Goal: Navigation & Orientation: Find specific page/section

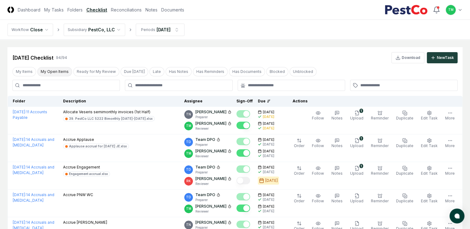
click at [56, 70] on button "My Open Items" at bounding box center [54, 71] width 35 height 9
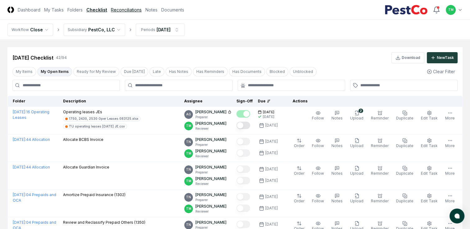
click at [132, 9] on link "Reconciliations" at bounding box center [126, 10] width 31 height 7
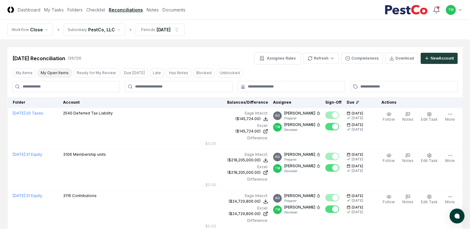
click at [64, 73] on button "My Open Items" at bounding box center [54, 72] width 35 height 9
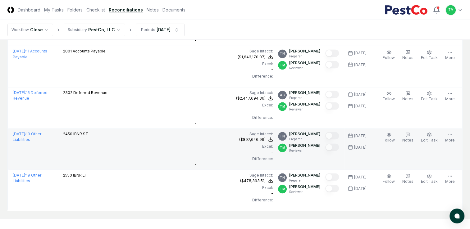
scroll to position [1142, 0]
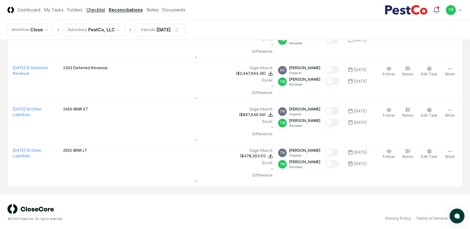
click at [97, 11] on link "Checklist" at bounding box center [95, 10] width 19 height 7
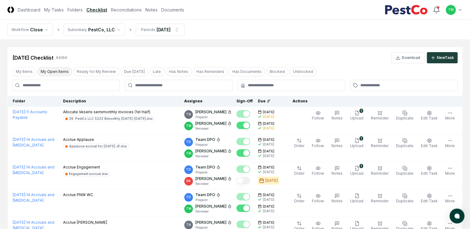
click at [58, 75] on button "My Open Items" at bounding box center [54, 71] width 35 height 9
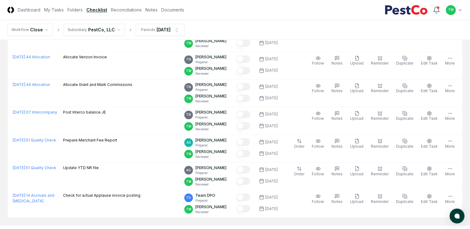
scroll to position [1081, 0]
